Goal: Transaction & Acquisition: Purchase product/service

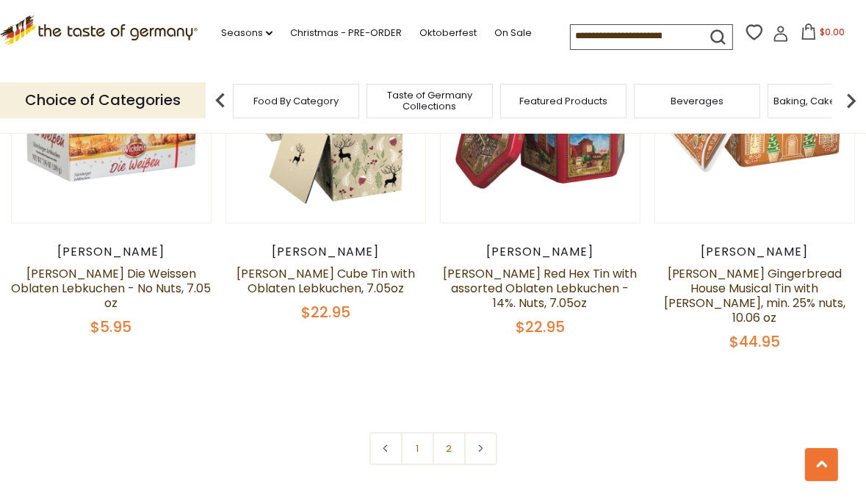
scroll to position [3154, 0]
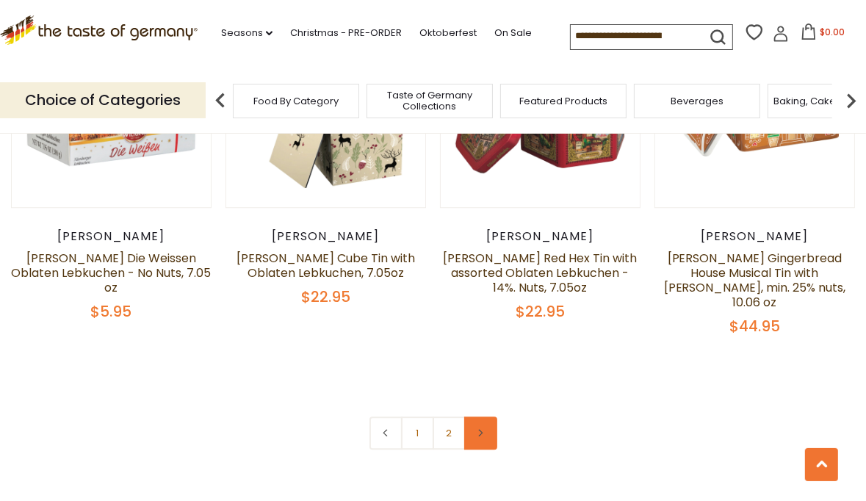
click at [482, 416] on link at bounding box center [480, 432] width 33 height 33
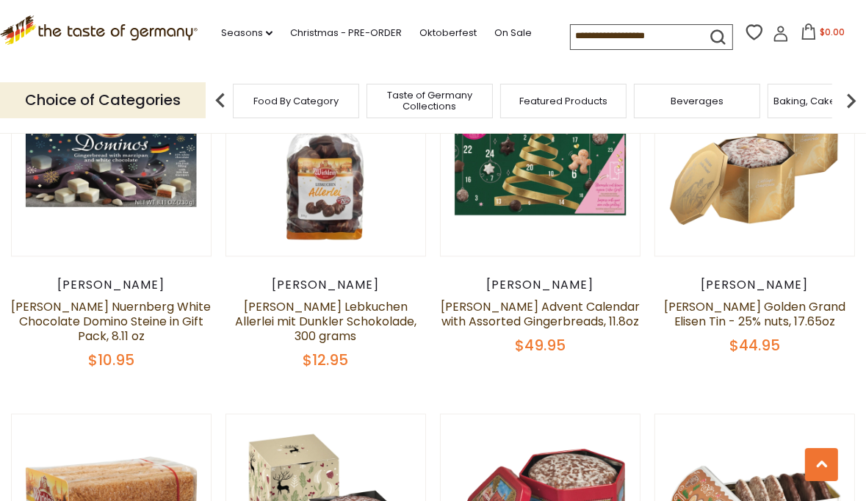
scroll to position [2648, 0]
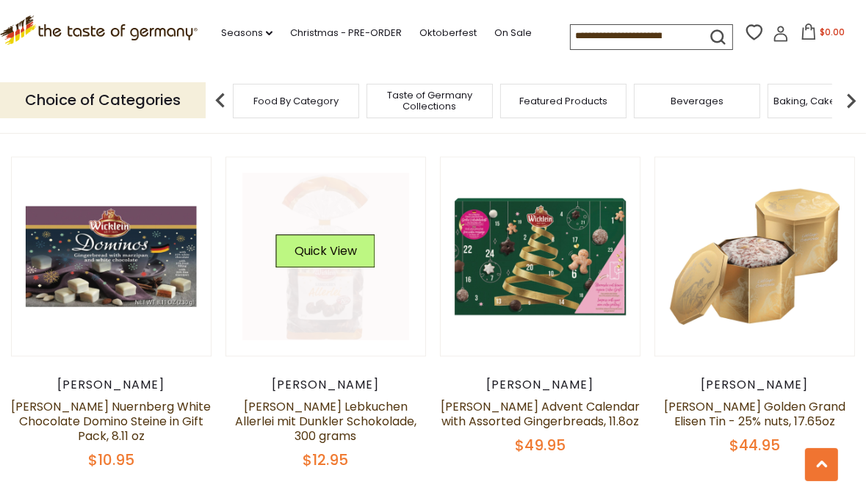
click at [333, 251] on link at bounding box center [325, 256] width 167 height 167
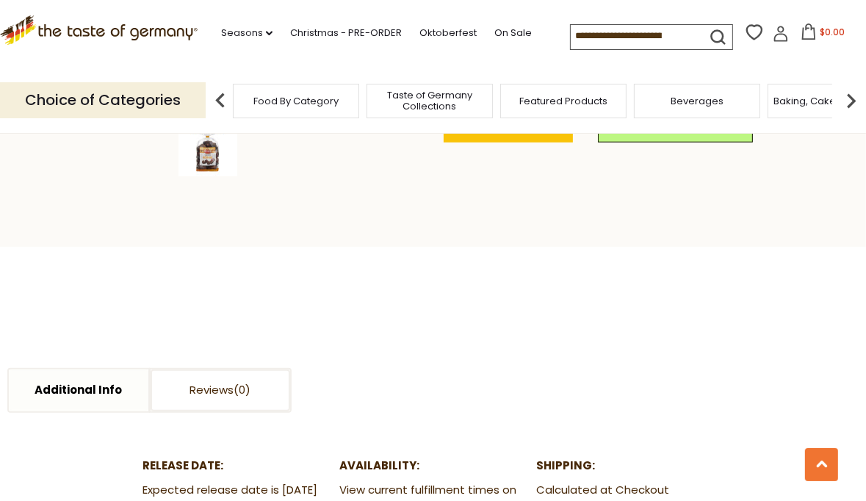
scroll to position [524, 0]
